Goal: Download file/media

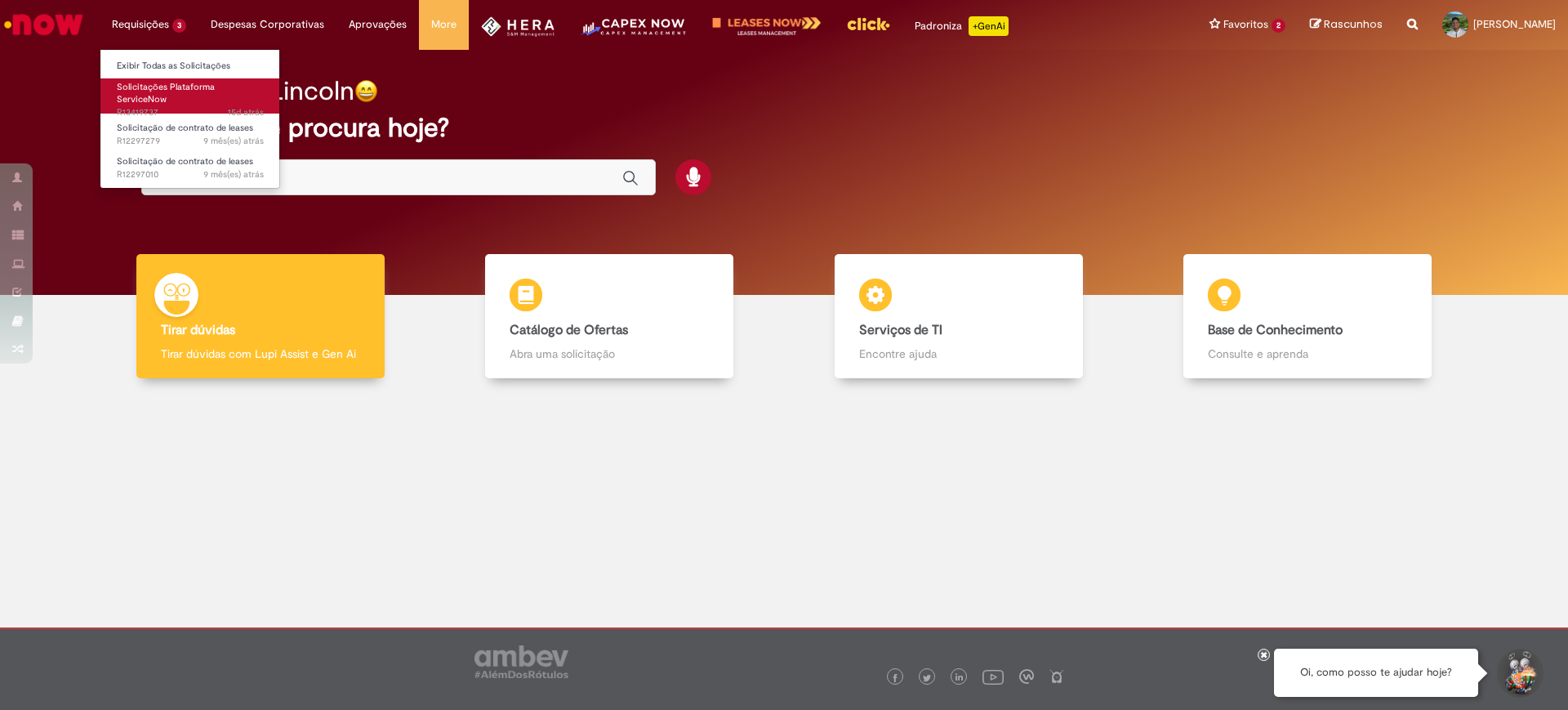
click at [158, 82] on span "Solicitações Plataforma ServiceNow" at bounding box center [166, 94] width 98 height 25
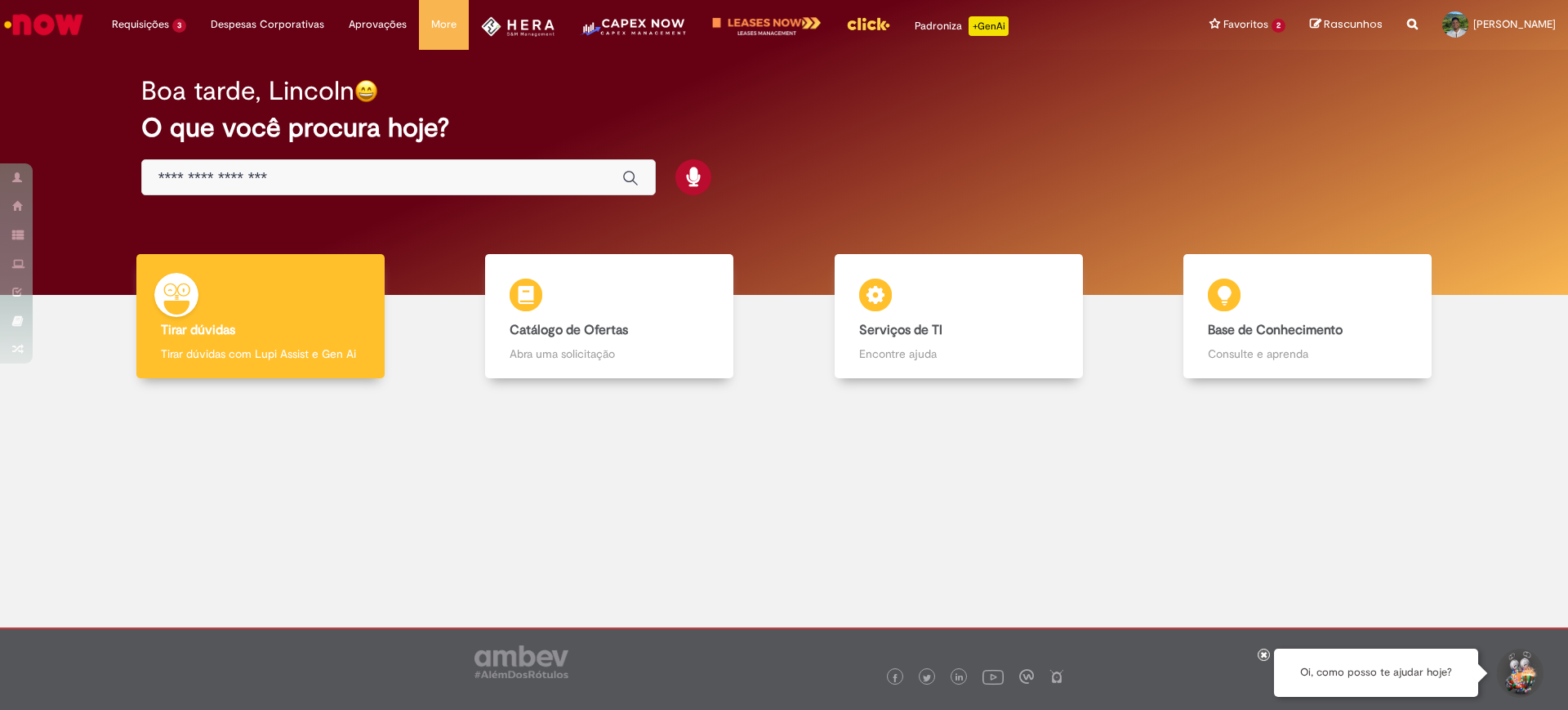
click at [363, 161] on div "Global" at bounding box center [398, 178] width 515 height 37
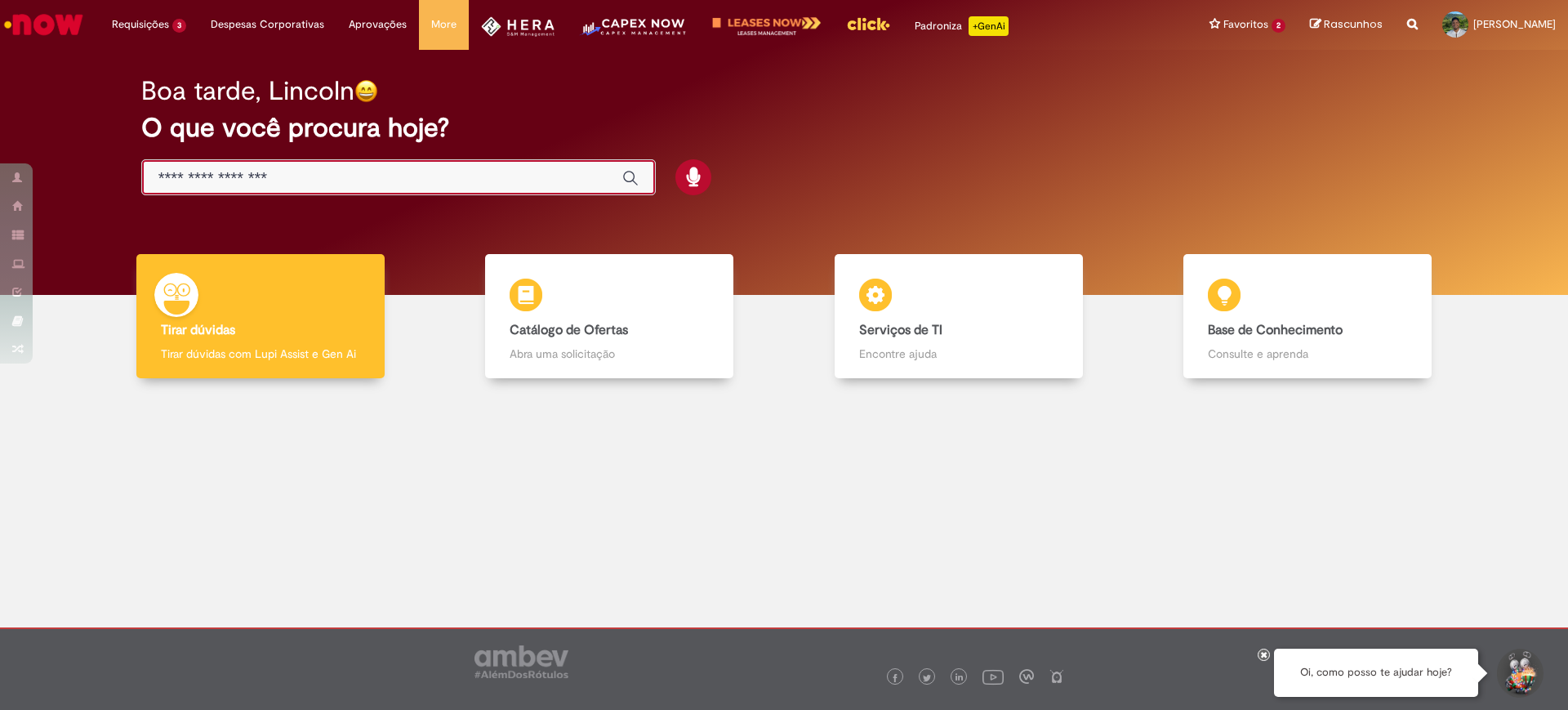
click at [372, 172] on input "Basta digitar aqui" at bounding box center [382, 178] width 447 height 19
type input "**********"
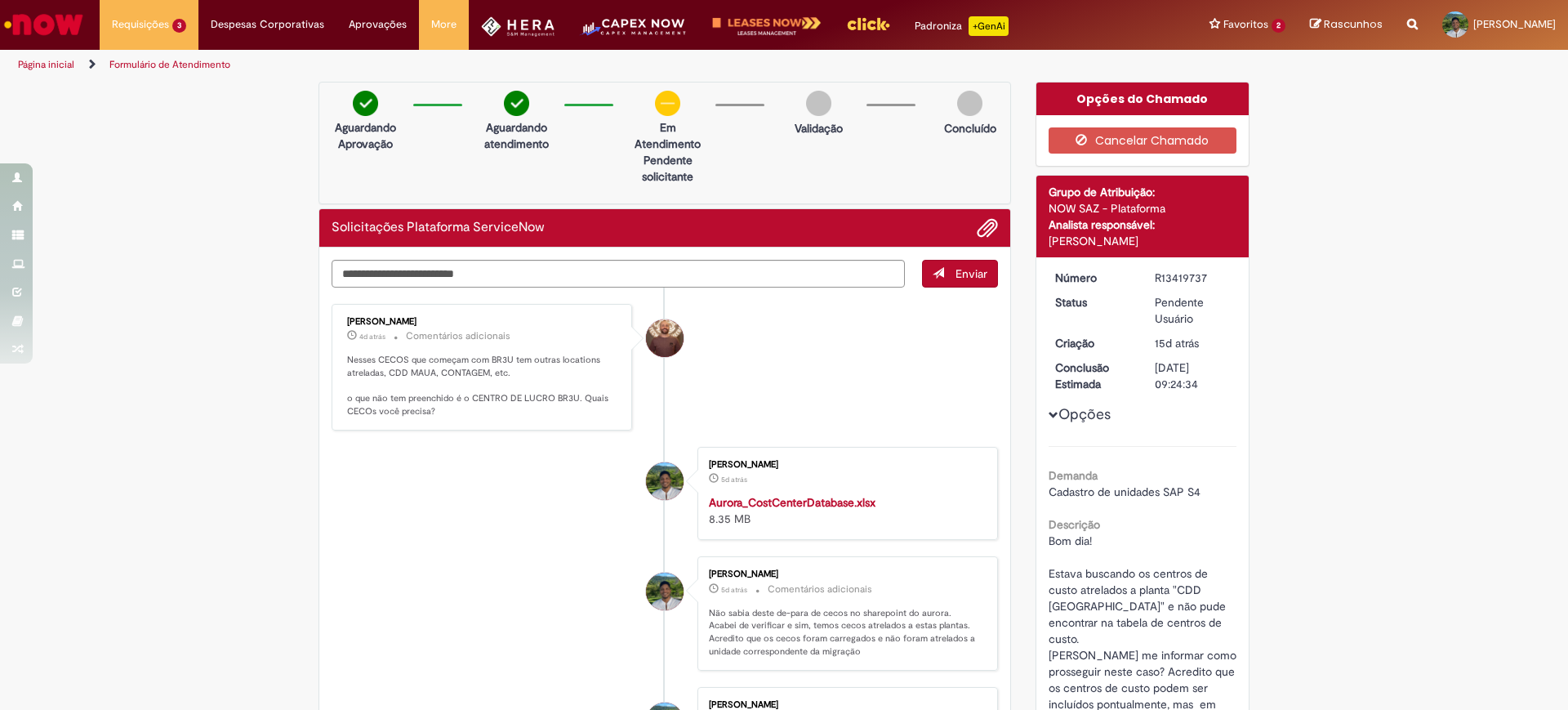
click at [816, 496] on strong "Aurora_CostCenterDatabase.xlsx" at bounding box center [792, 502] width 167 height 15
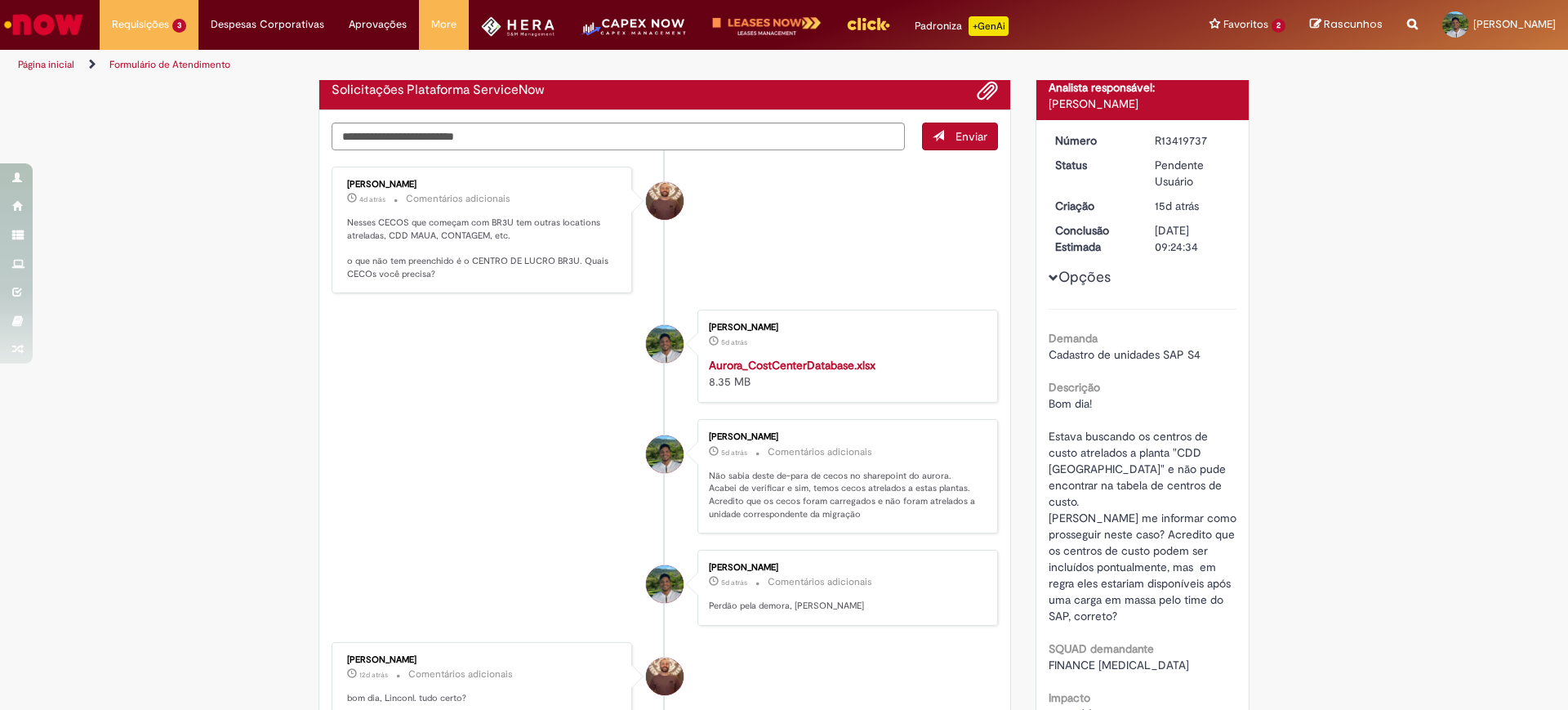
scroll to position [103, 0]
